Goal: Transaction & Acquisition: Purchase product/service

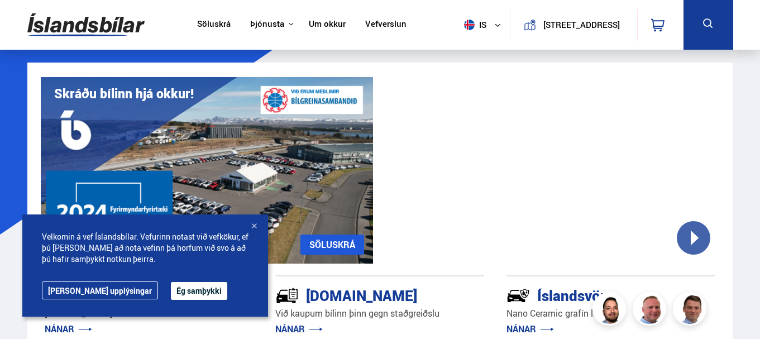
scroll to position [22, 0]
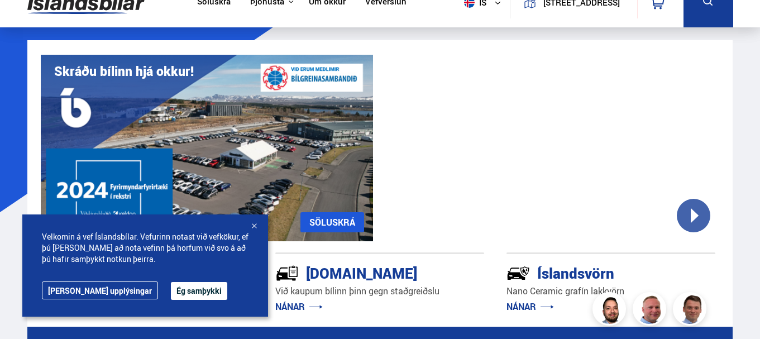
click at [253, 223] on div at bounding box center [253, 226] width 11 height 11
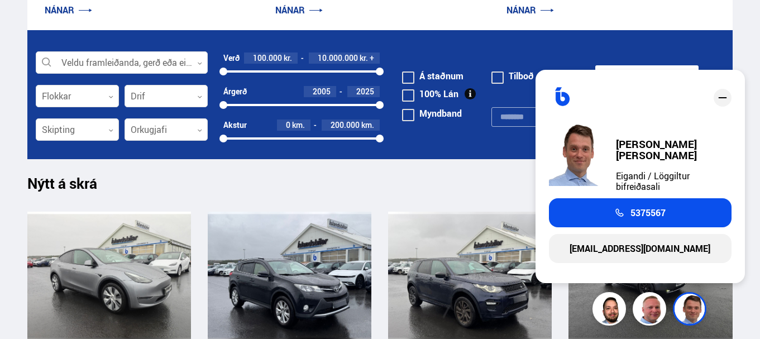
scroll to position [615, 0]
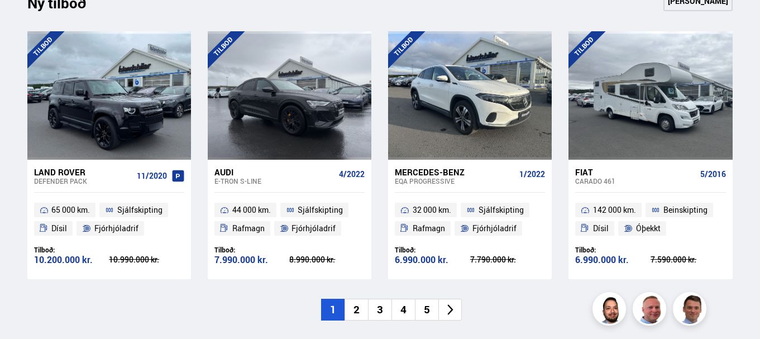
scroll to position [1129, 0]
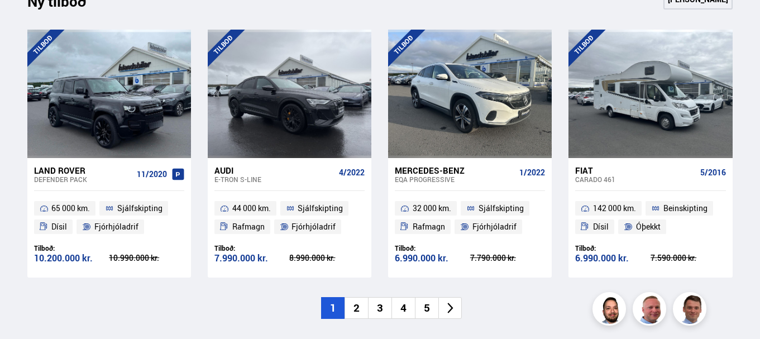
click at [451, 309] on icon at bounding box center [450, 308] width 6 height 11
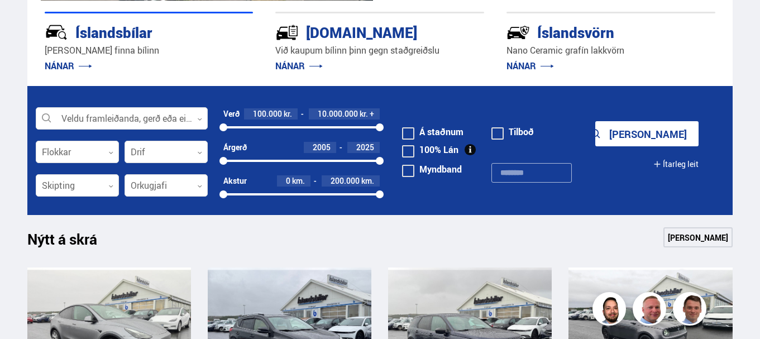
scroll to position [240, 0]
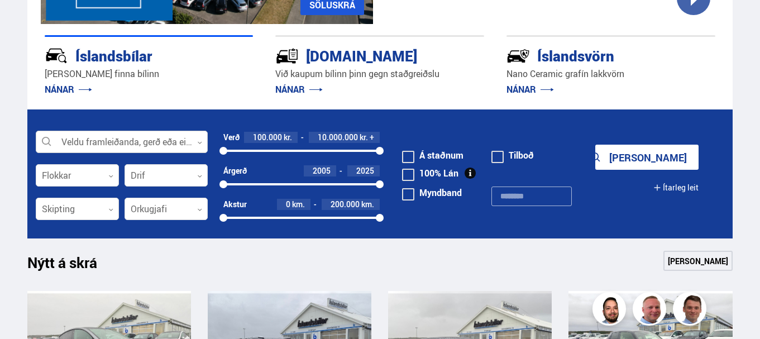
click at [202, 136] on div at bounding box center [122, 142] width 172 height 22
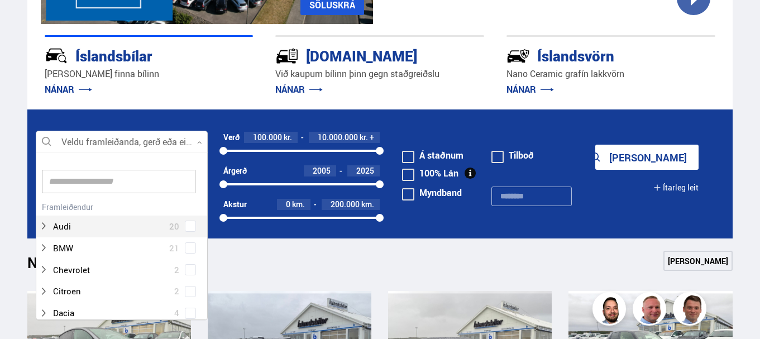
scroll to position [166, 169]
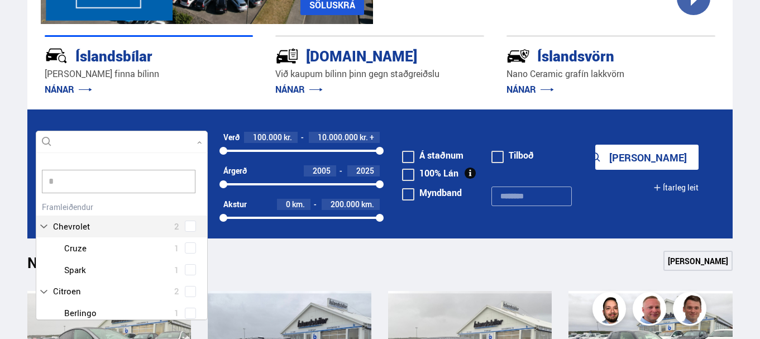
type input "**"
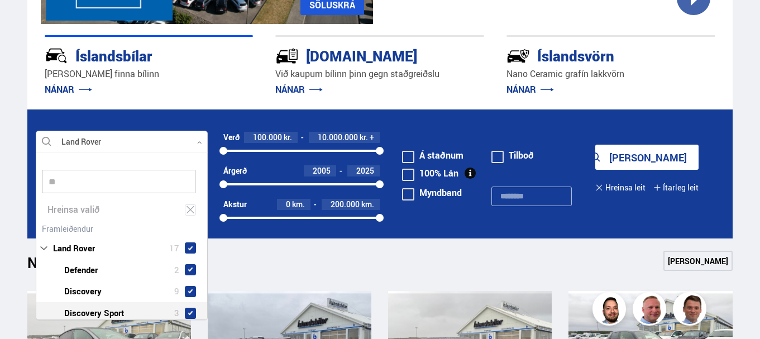
click at [80, 312] on div "Land Rover 17 Land Rover Defender 2 Land Rover Discovery 9 Land Rover Discovery…" at bounding box center [121, 305] width 171 height 168
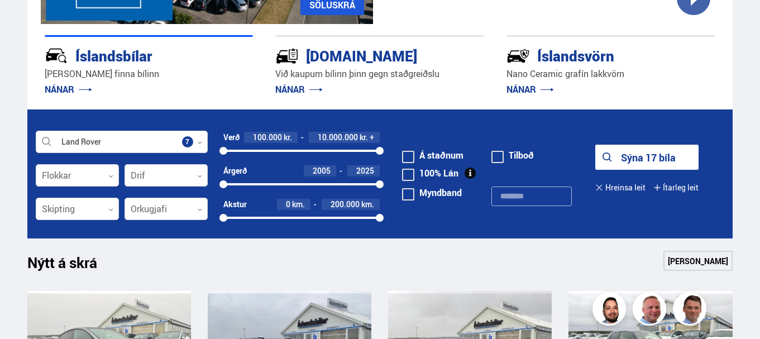
click at [650, 156] on button "Sýna 17 bíla" at bounding box center [646, 157] width 103 height 25
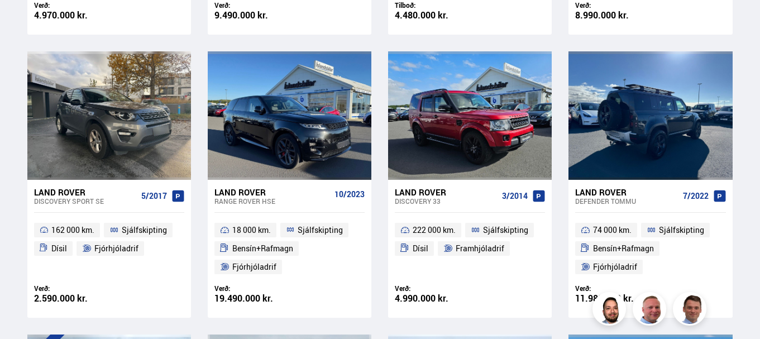
scroll to position [514, 0]
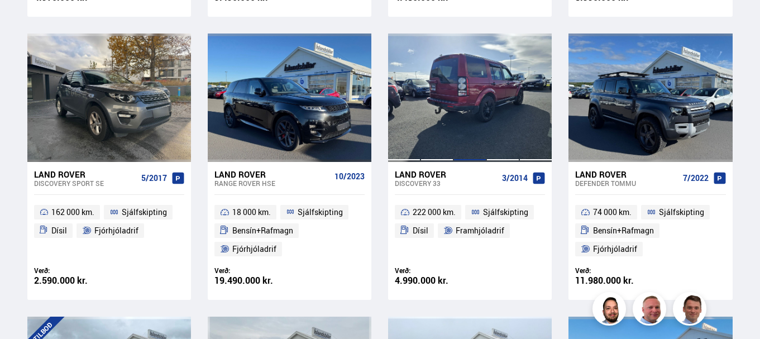
click at [466, 122] on div at bounding box center [469, 97] width 33 height 128
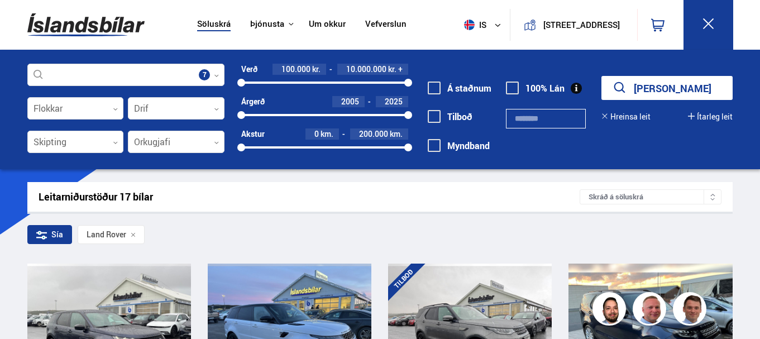
scroll to position [633, 0]
